Goal: Transaction & Acquisition: Subscribe to service/newsletter

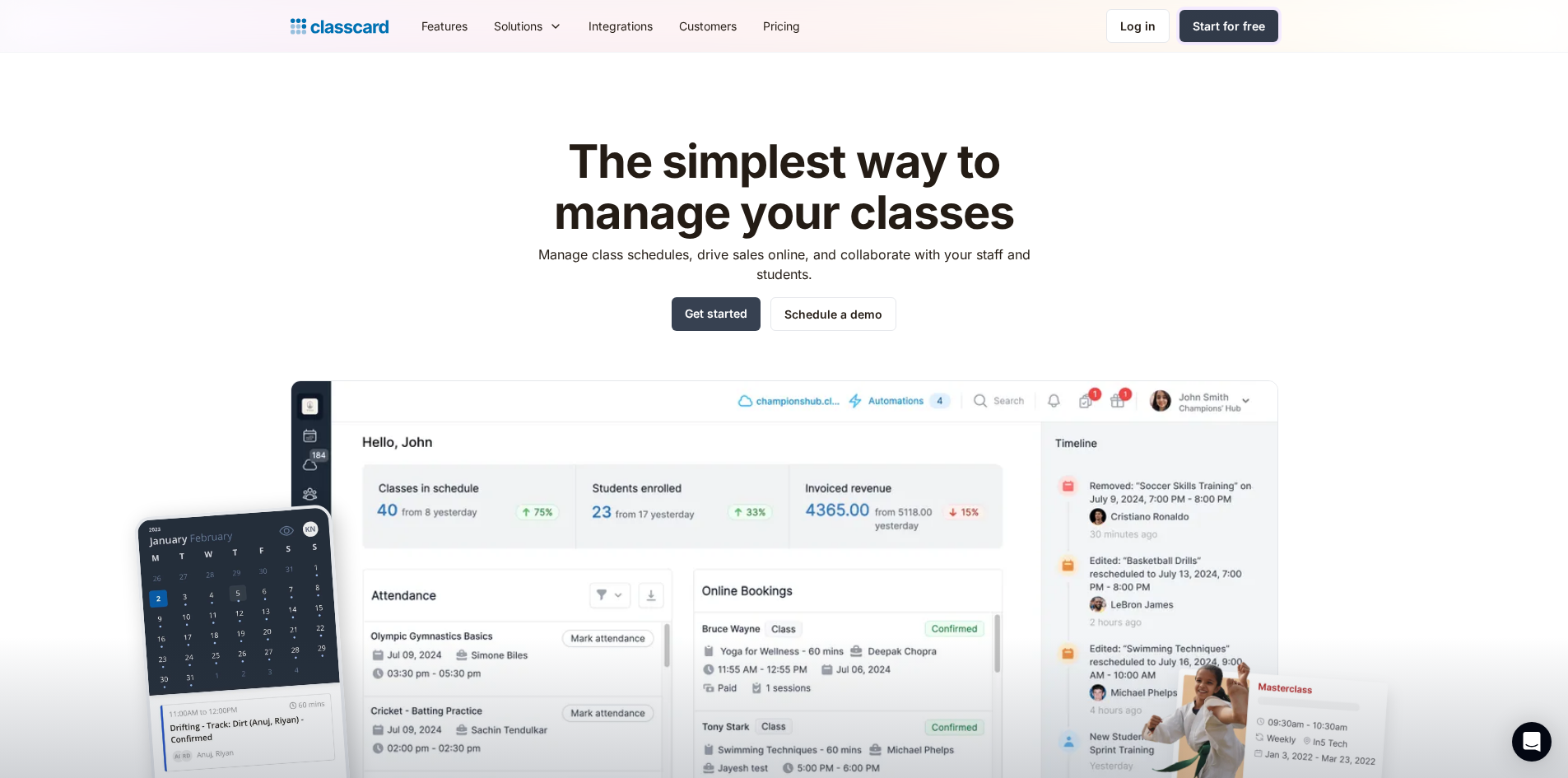
click at [1240, 23] on div "Start for free" at bounding box center [1228, 26] width 72 height 17
click at [789, 24] on link "Pricing" at bounding box center [781, 26] width 63 height 37
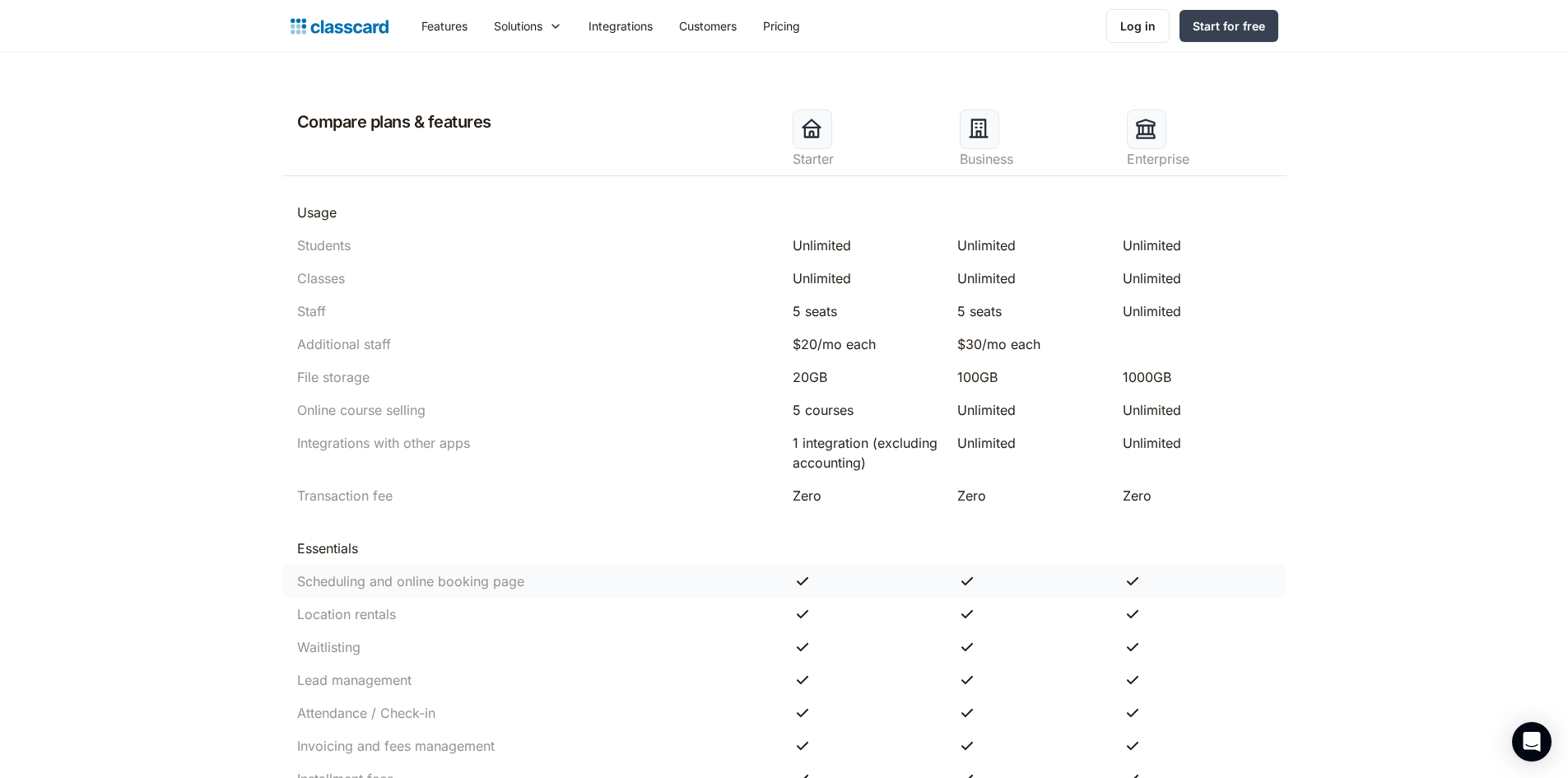
scroll to position [576, 0]
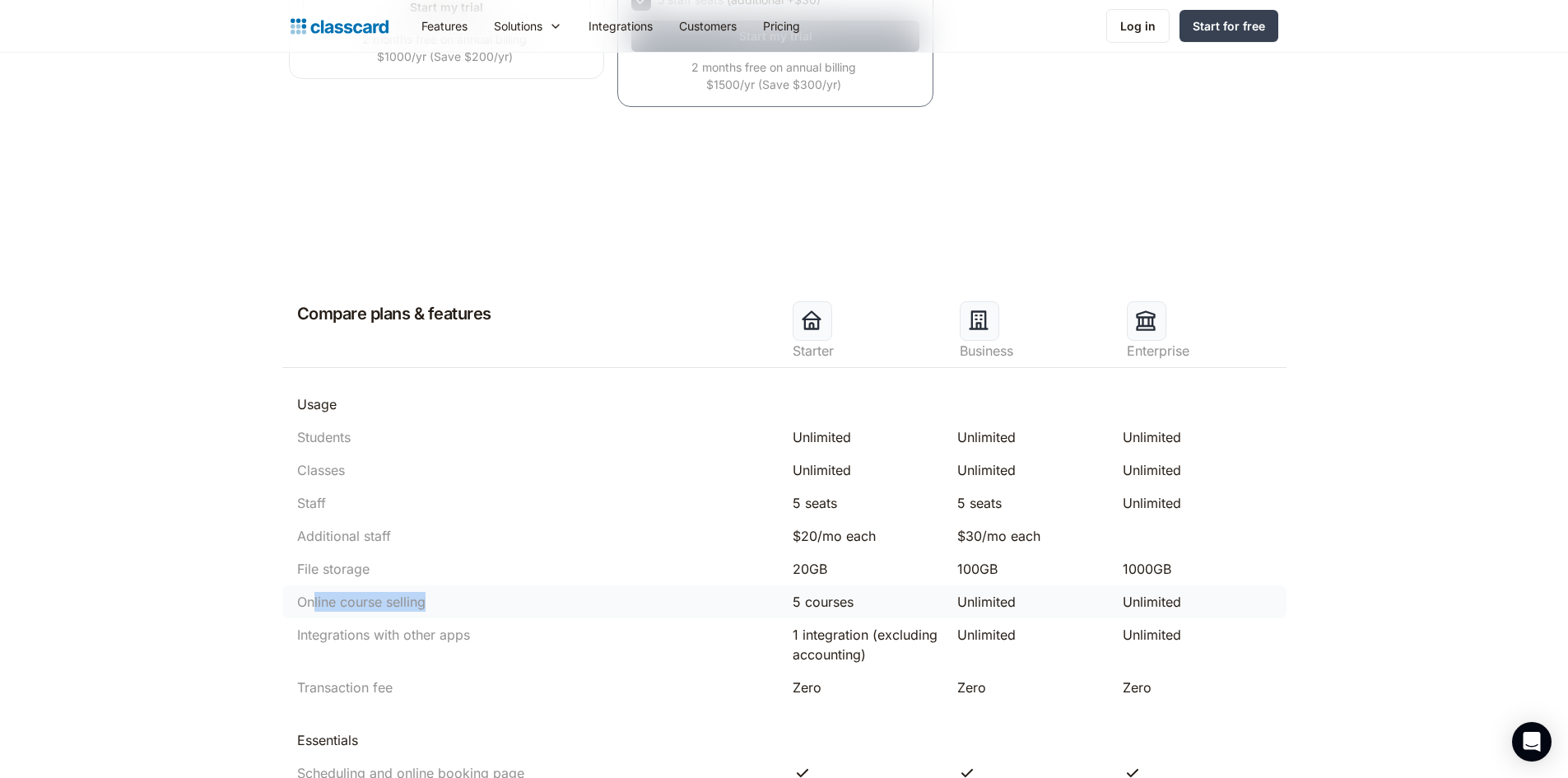
drag, startPoint x: 311, startPoint y: 603, endPoint x: 729, endPoint y: 603, distance: 418.0
click at [729, 604] on div "Online course selling" at bounding box center [537, 602] width 495 height 20
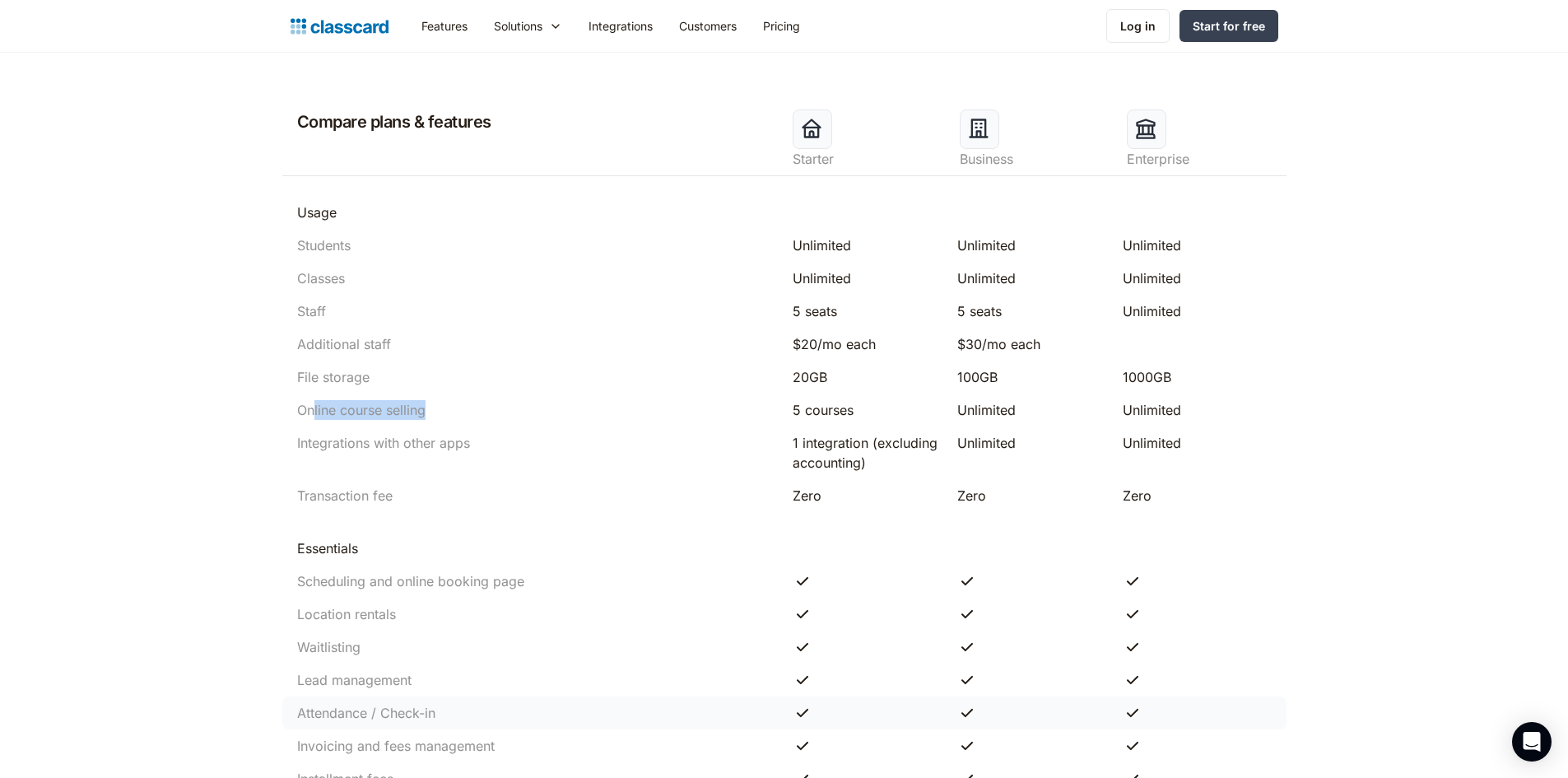
scroll to position [1153, 0]
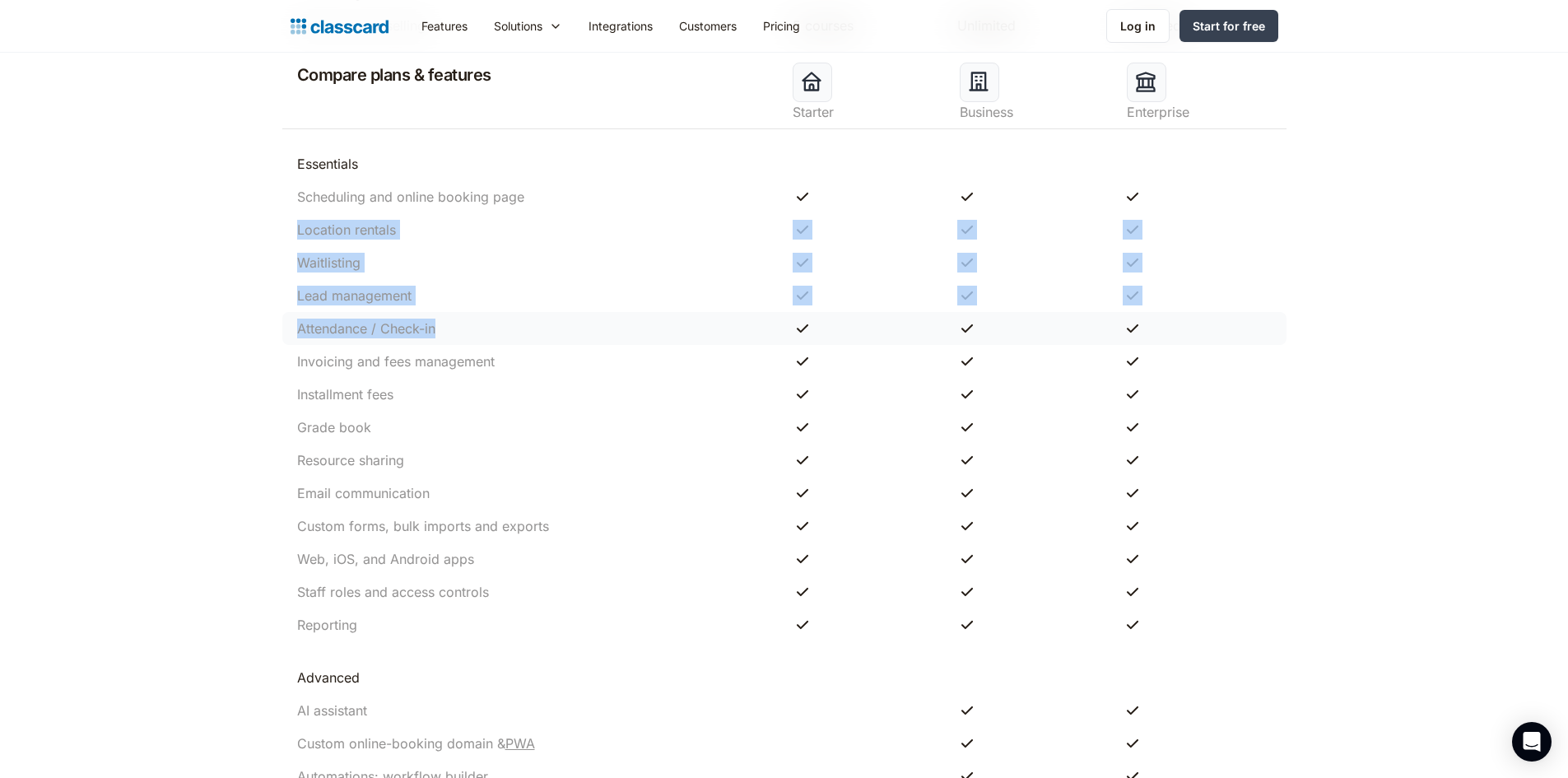
drag, startPoint x: 297, startPoint y: 232, endPoint x: 435, endPoint y: 328, distance: 168.1
click at [443, 327] on div "Compare plans & features Starter Business Enterprise Usage Students Unlimited U…" at bounding box center [784, 410] width 987 height 1397
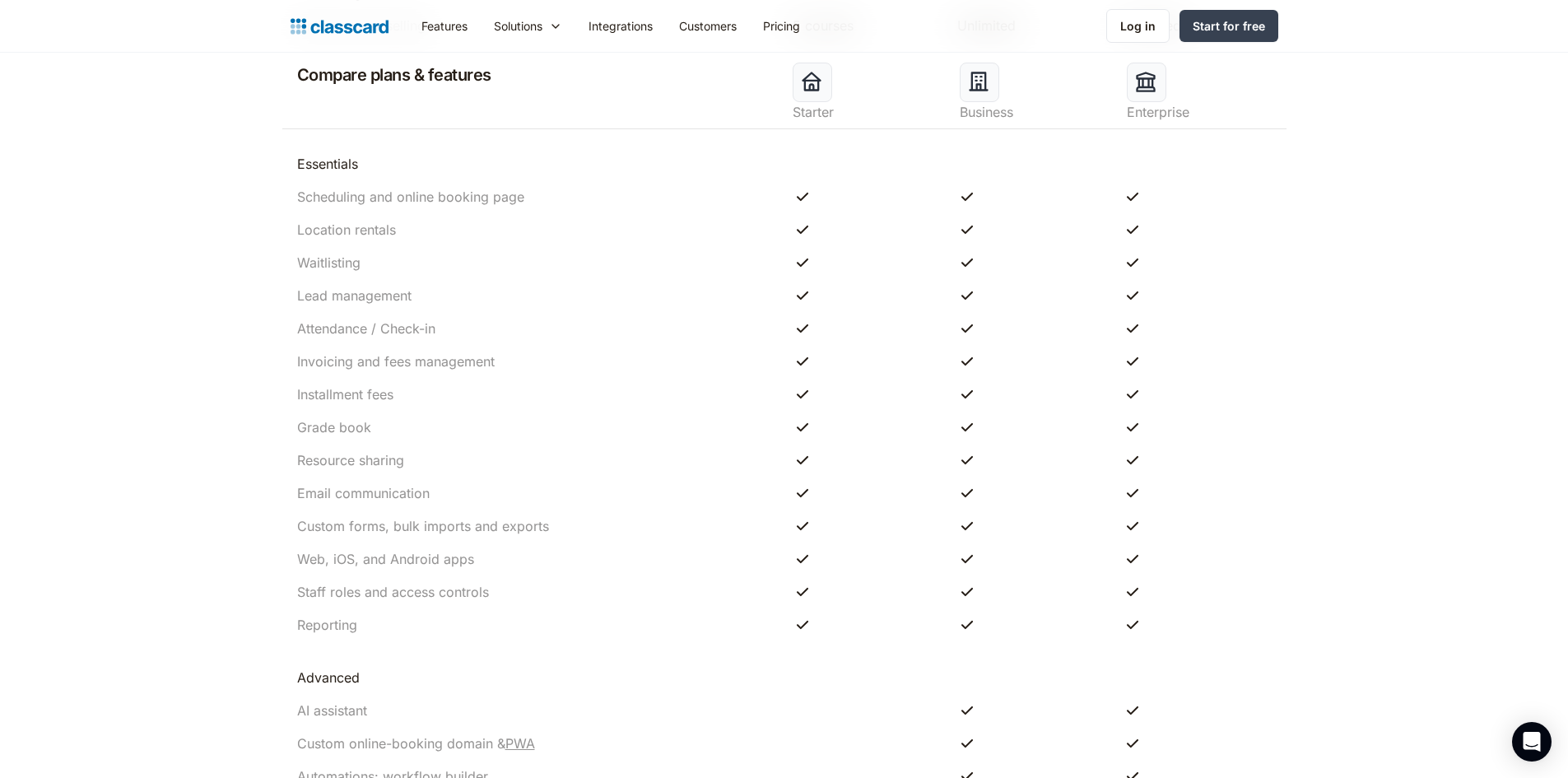
click at [145, 441] on header "Compare plans & features Starter Business Enterprise Usage Students Unlimited U…" at bounding box center [784, 410] width 1568 height 1562
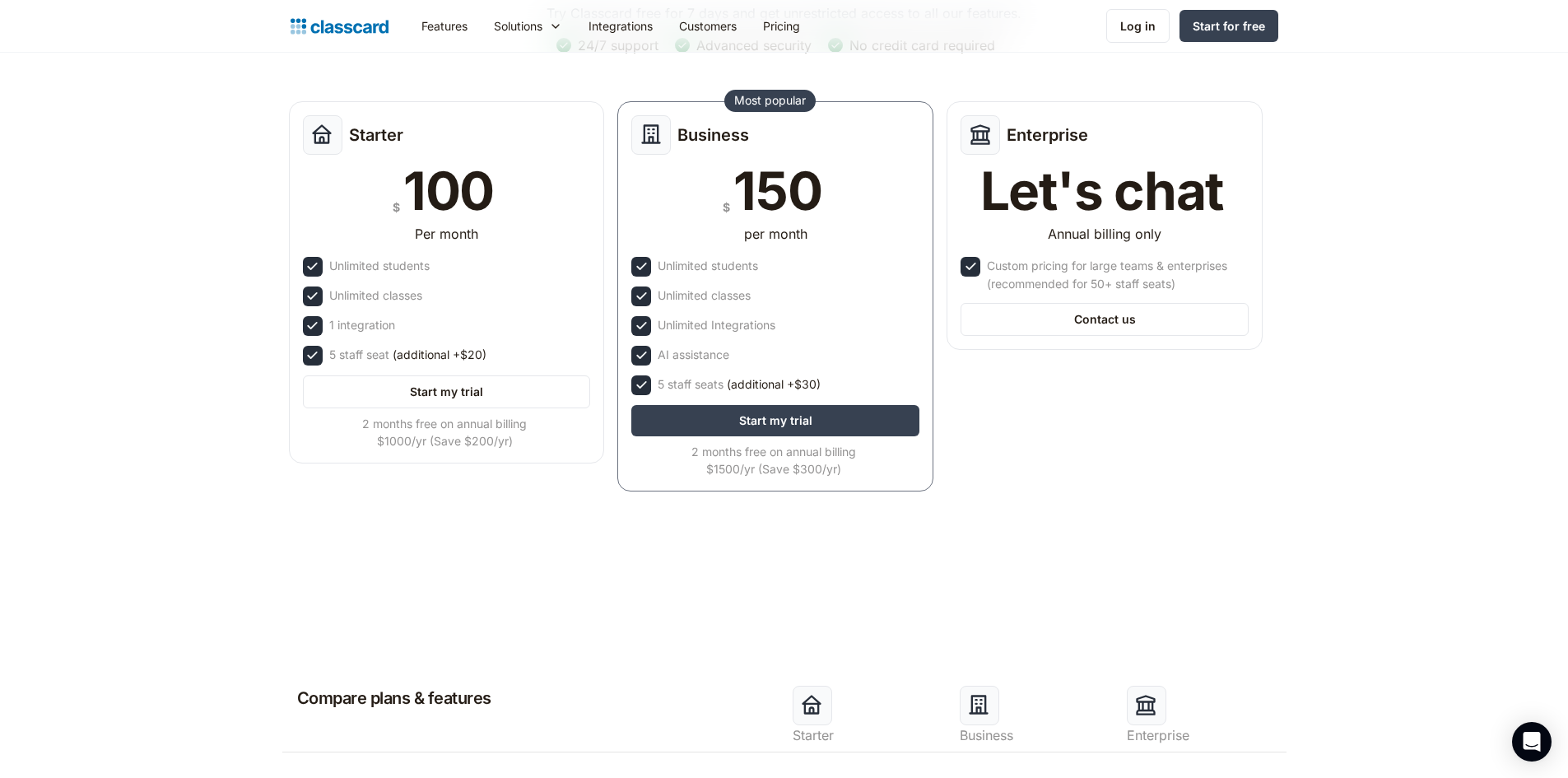
scroll to position [0, 0]
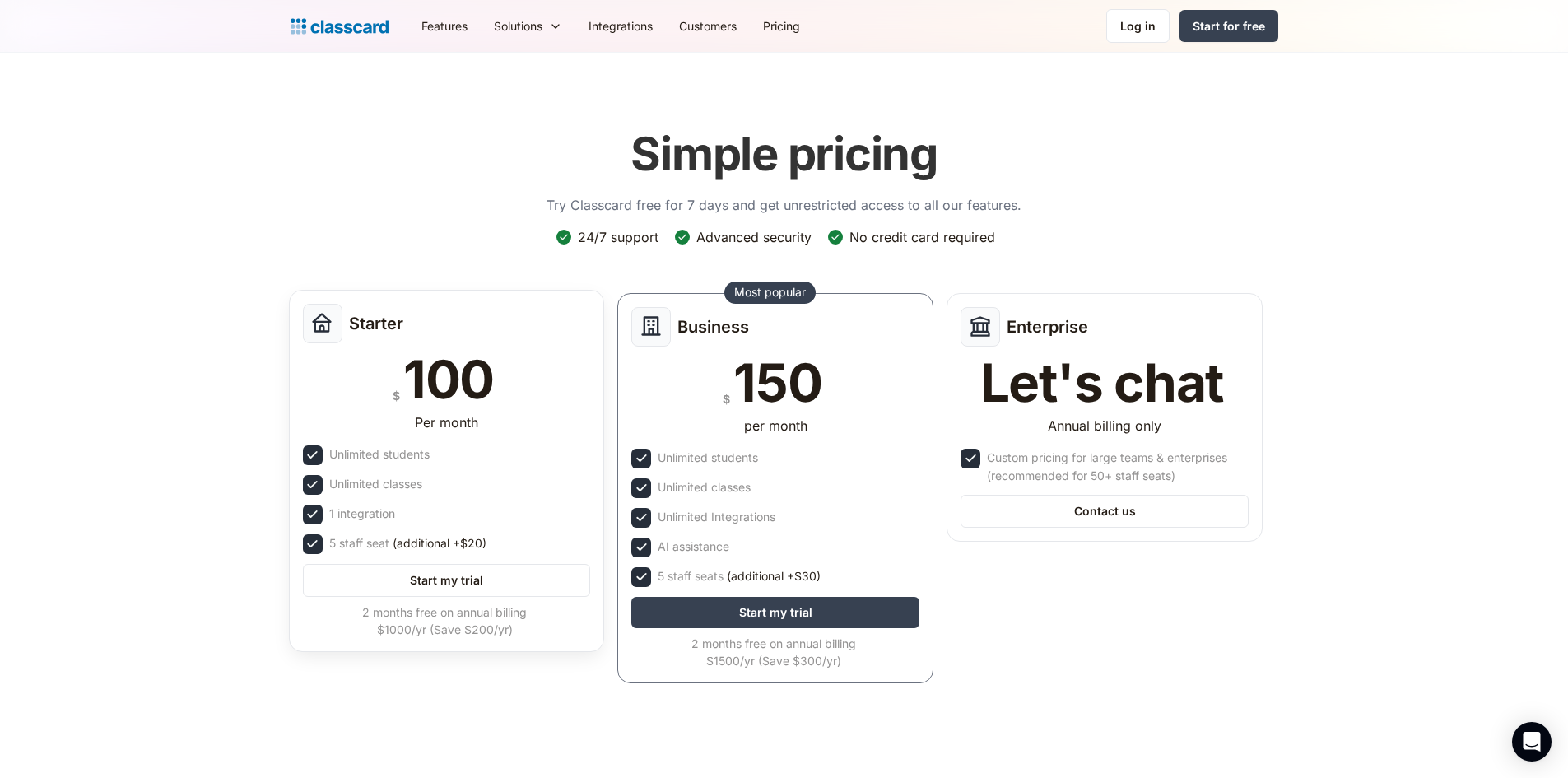
click at [439, 520] on div "1 integration" at bounding box center [446, 515] width 288 height 20
click at [425, 580] on link "Start my trial" at bounding box center [446, 580] width 288 height 33
click at [307, 27] on img "home" at bounding box center [340, 27] width 98 height 23
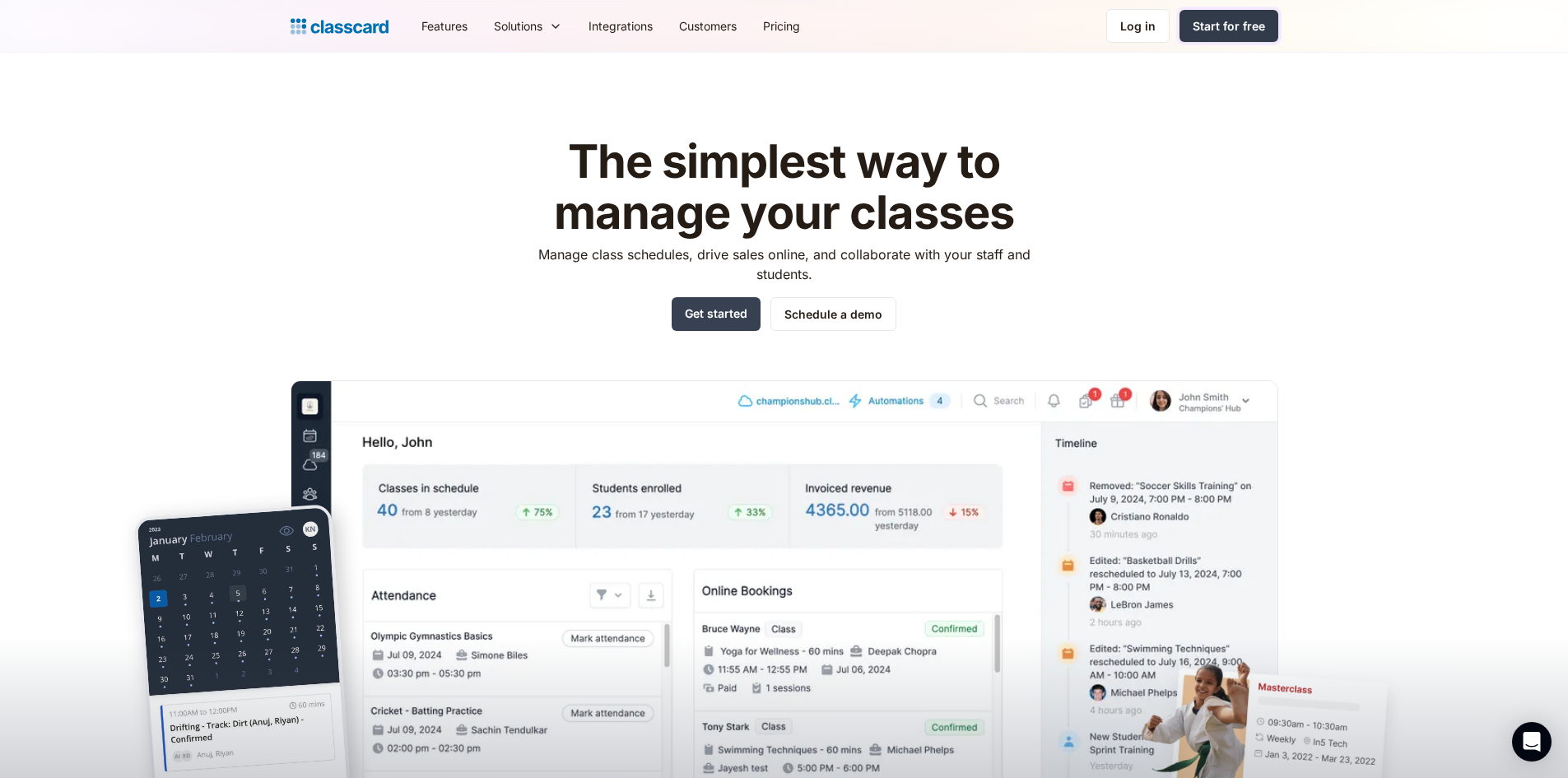
click at [1221, 31] on div "Start for free" at bounding box center [1228, 26] width 72 height 17
